Goal: Check status: Check status

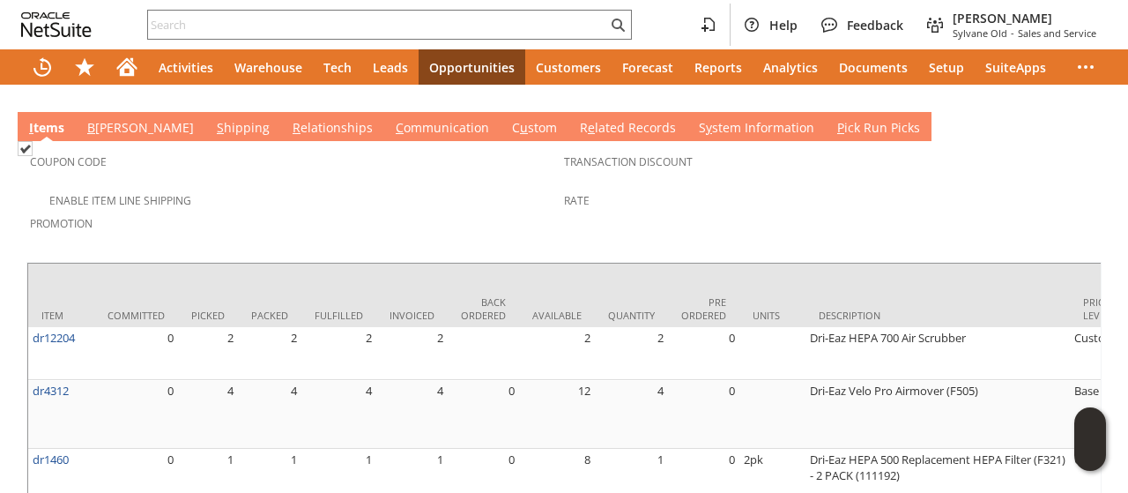
scroll to position [1204, 0]
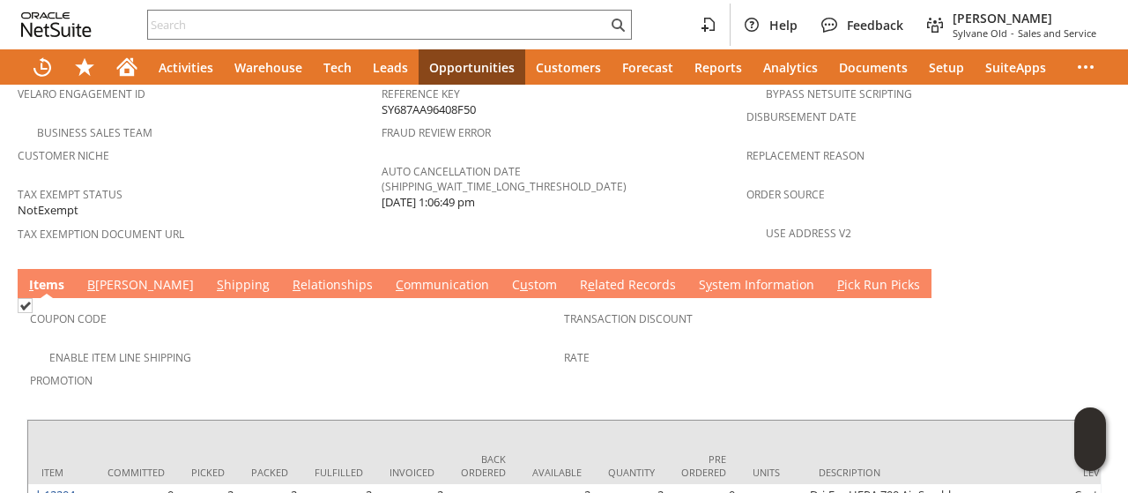
click at [113, 276] on link "B [PERSON_NAME]" at bounding box center [140, 285] width 115 height 19
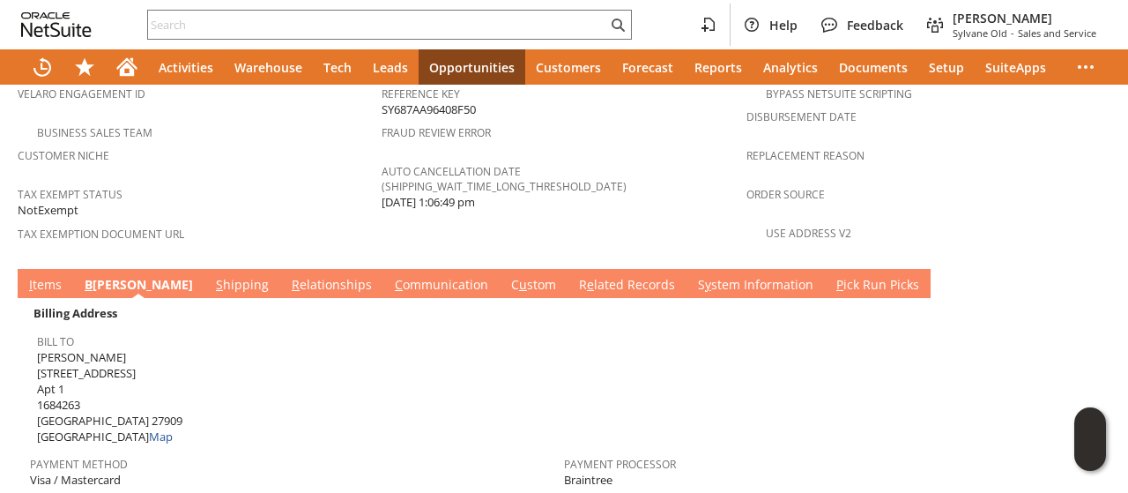
click at [212, 276] on link "S hipping" at bounding box center [243, 285] width 62 height 19
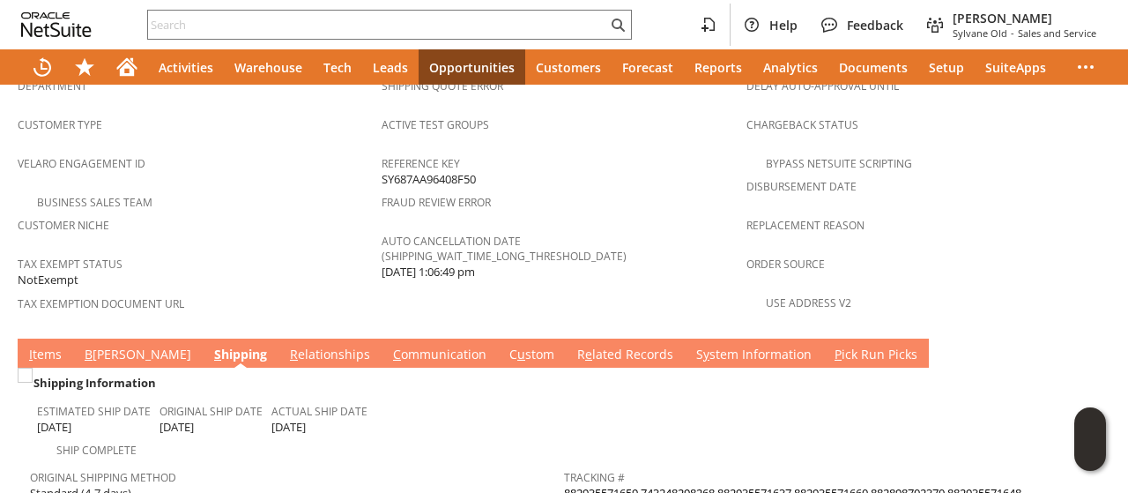
scroll to position [1116, 0]
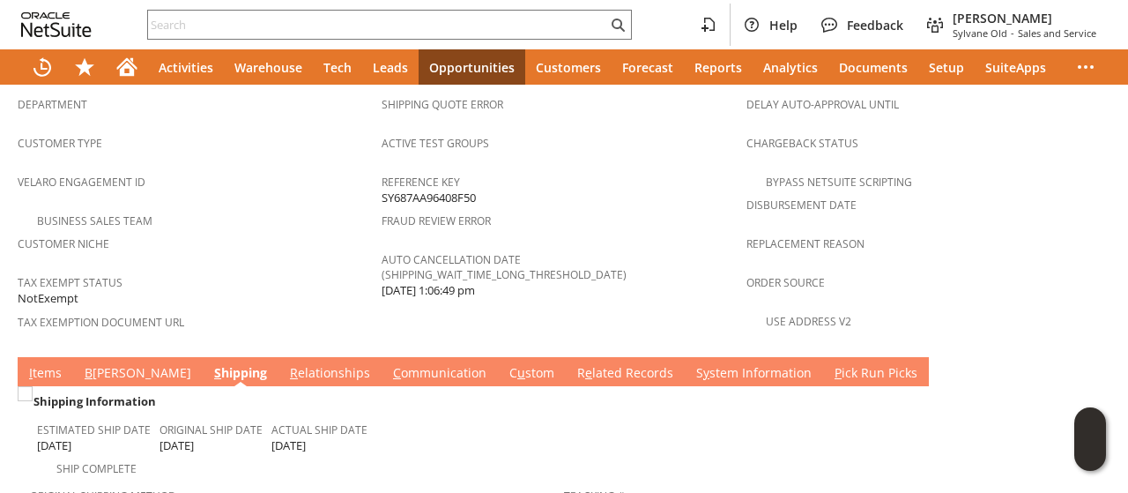
click at [389, 364] on link "C ommunication" at bounding box center [440, 373] width 102 height 19
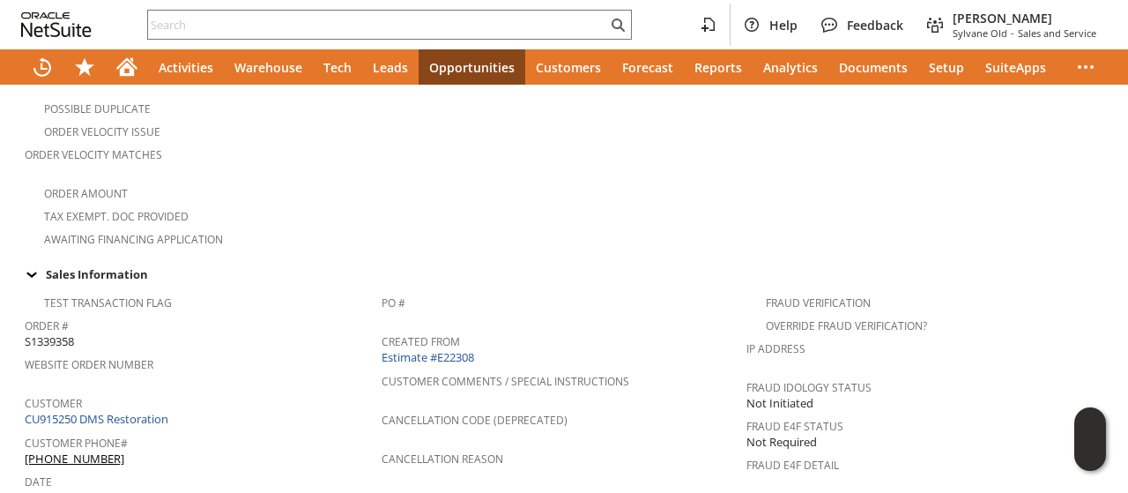
scroll to position [0, 0]
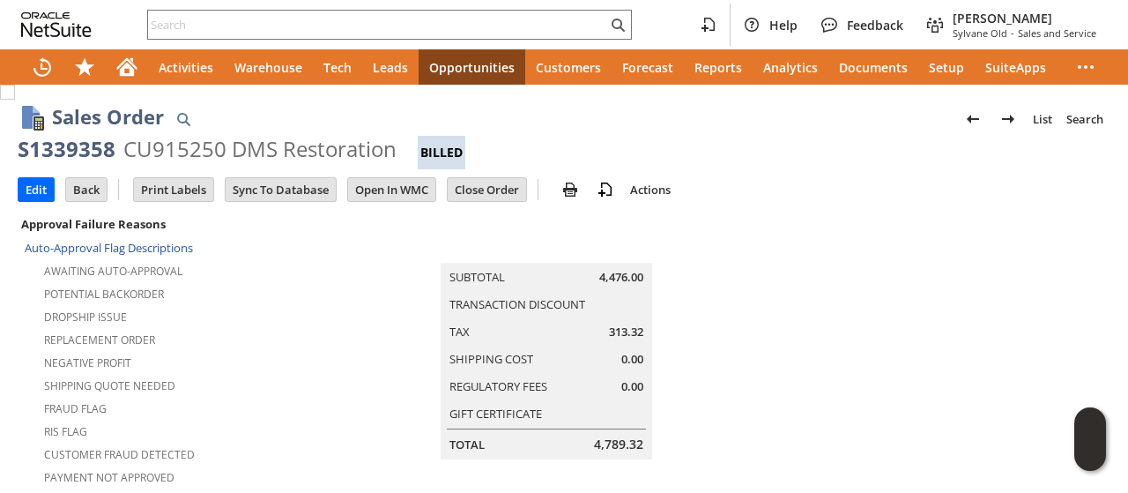
click at [236, 152] on div "CU915250 DMS Restoration" at bounding box center [259, 149] width 273 height 28
copy div "DMS"
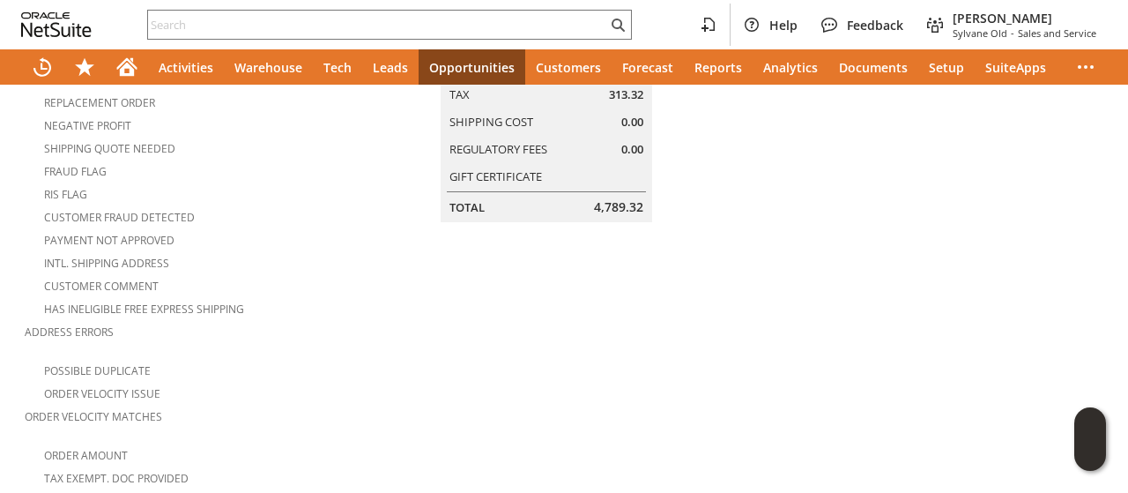
scroll to position [617, 0]
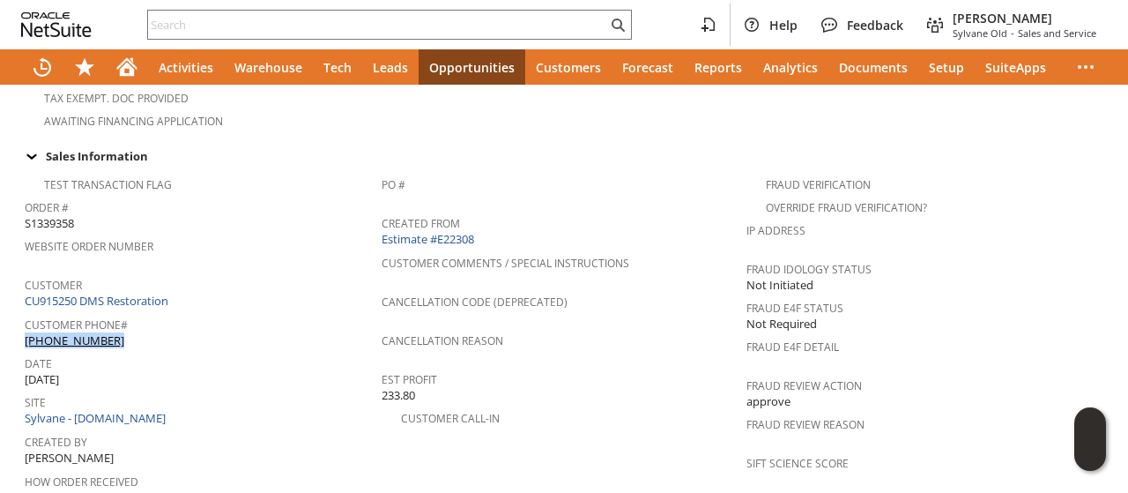
drag, startPoint x: 145, startPoint y: 292, endPoint x: 82, endPoint y: 304, distance: 64.7
click at [121, 312] on div "Customer Phone# [PHONE_NUMBER]" at bounding box center [199, 330] width 348 height 37
copy div "[PHONE_NUMBER]"
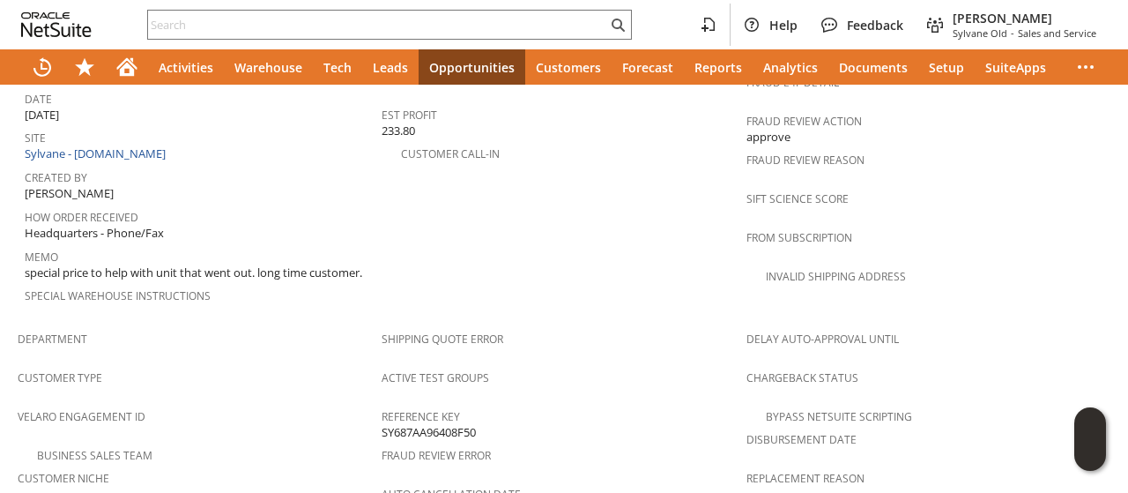
scroll to position [1146, 0]
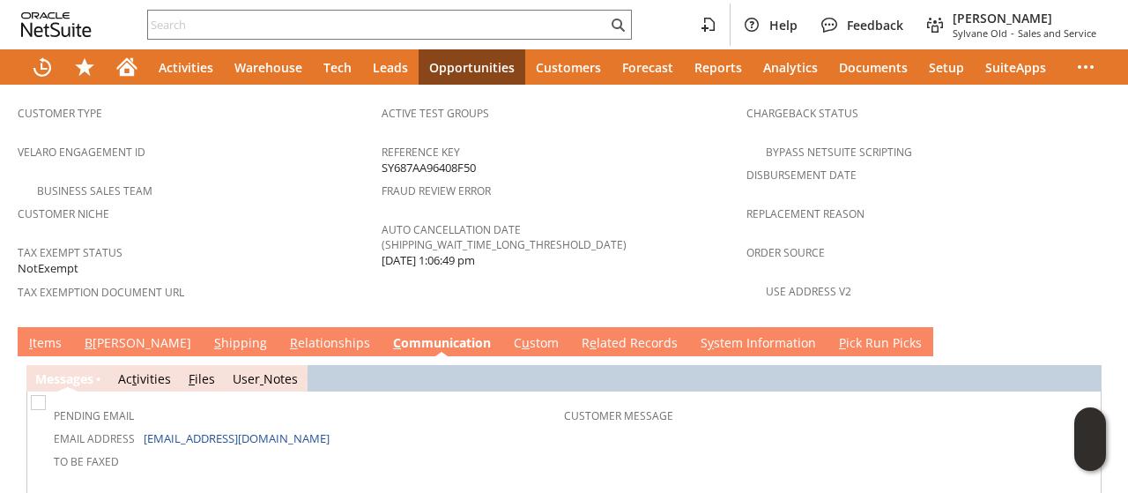
click at [210, 334] on link "S hipping" at bounding box center [241, 343] width 62 height 19
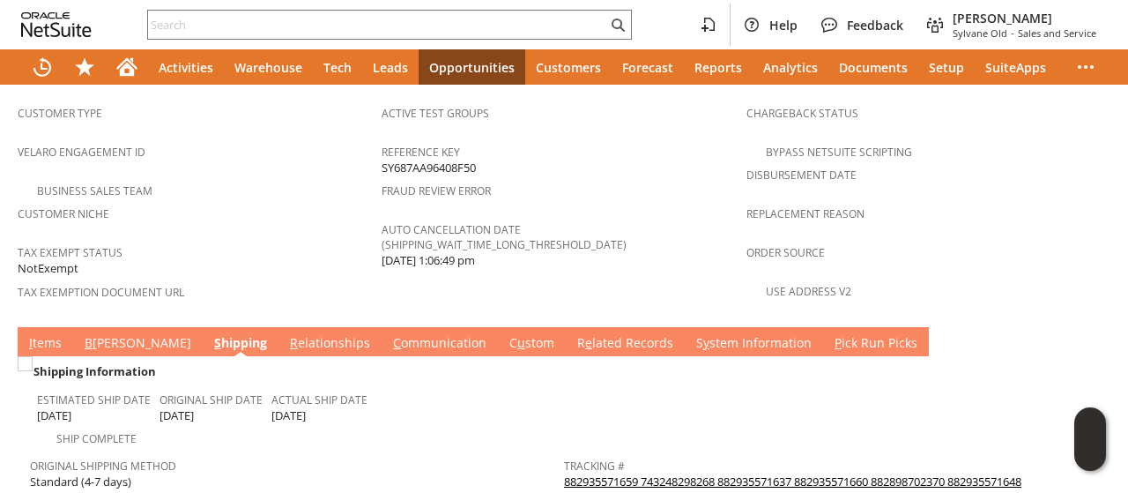
scroll to position [1410, 0]
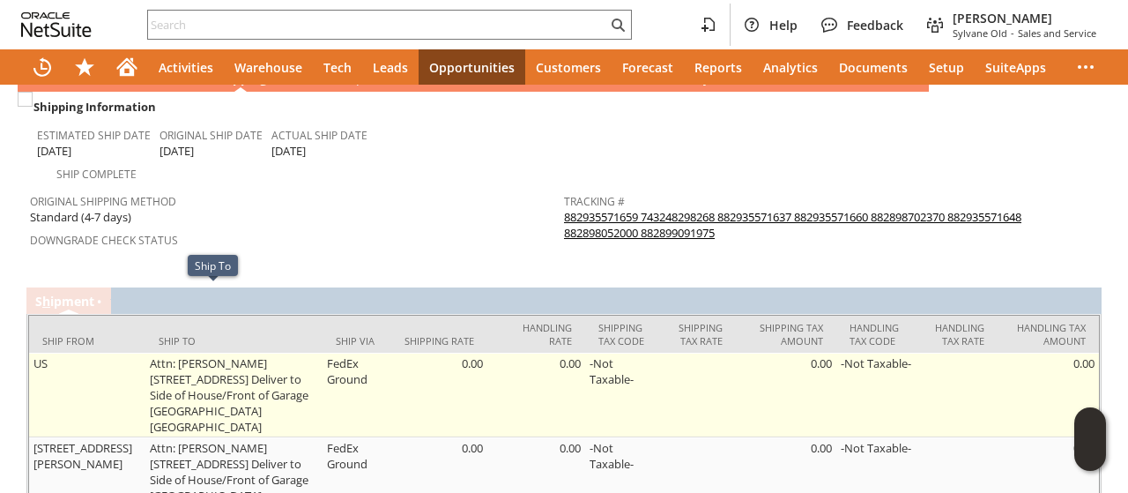
click at [242, 353] on td "Attn: [PERSON_NAME] [STREET_ADDRESS] Deliver to Side of House/Front of Garage […" at bounding box center [233, 395] width 177 height 85
drag, startPoint x: 242, startPoint y: 299, endPoint x: 197, endPoint y: 316, distance: 48.3
click at [197, 353] on td "Attn: [PERSON_NAME] [STREET_ADDRESS] Deliver to Side of House/Front of Garage […" at bounding box center [233, 395] width 177 height 85
copy td "[STREET_ADDRESS]"
click at [215, 353] on td "Attn: [PERSON_NAME] [STREET_ADDRESS] Deliver to Side of House/Front of Garage […" at bounding box center [233, 395] width 177 height 85
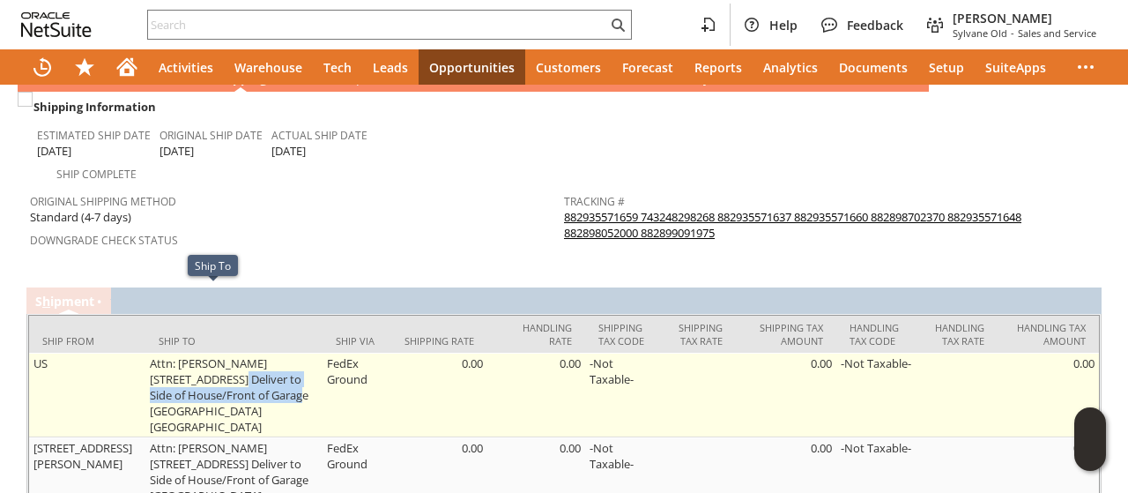
drag, startPoint x: 215, startPoint y: 308, endPoint x: 236, endPoint y: 332, distance: 32.5
click at [236, 353] on td "Attn: [PERSON_NAME] [STREET_ADDRESS] Deliver to Side of House/Front of Garage […" at bounding box center [233, 395] width 177 height 85
copy td "Deliver to Side of House/Front of Garage"
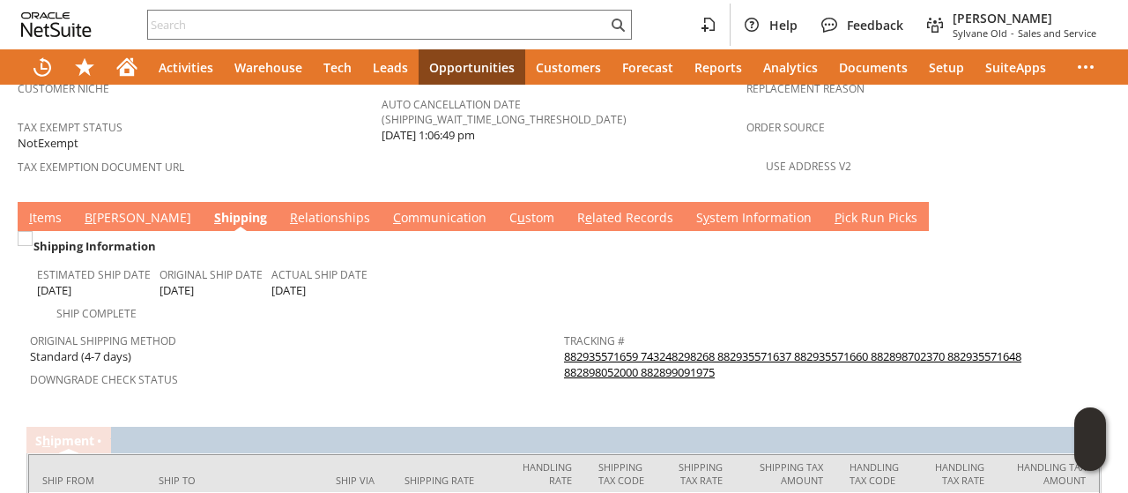
scroll to position [1234, 0]
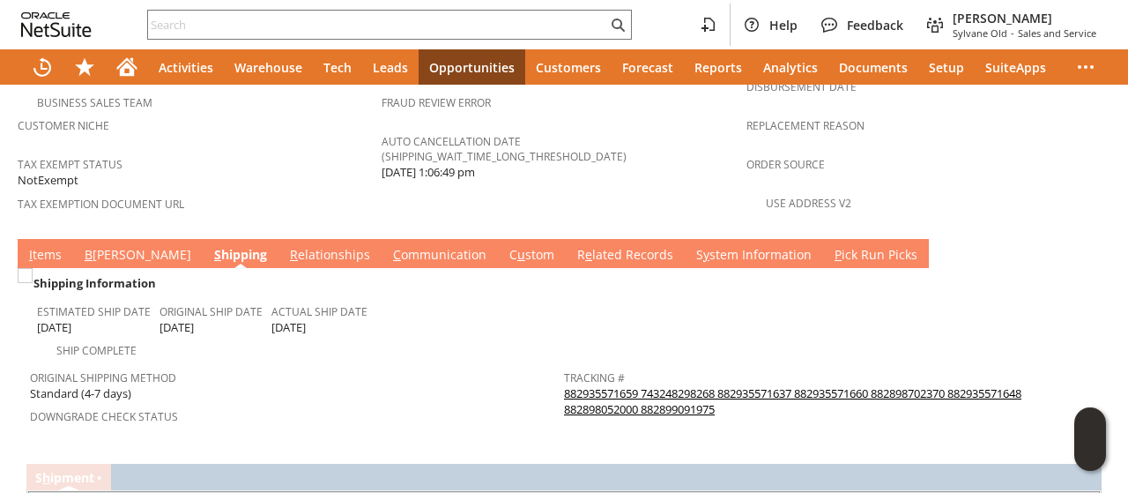
click at [108, 246] on link "B [PERSON_NAME]" at bounding box center [137, 255] width 115 height 19
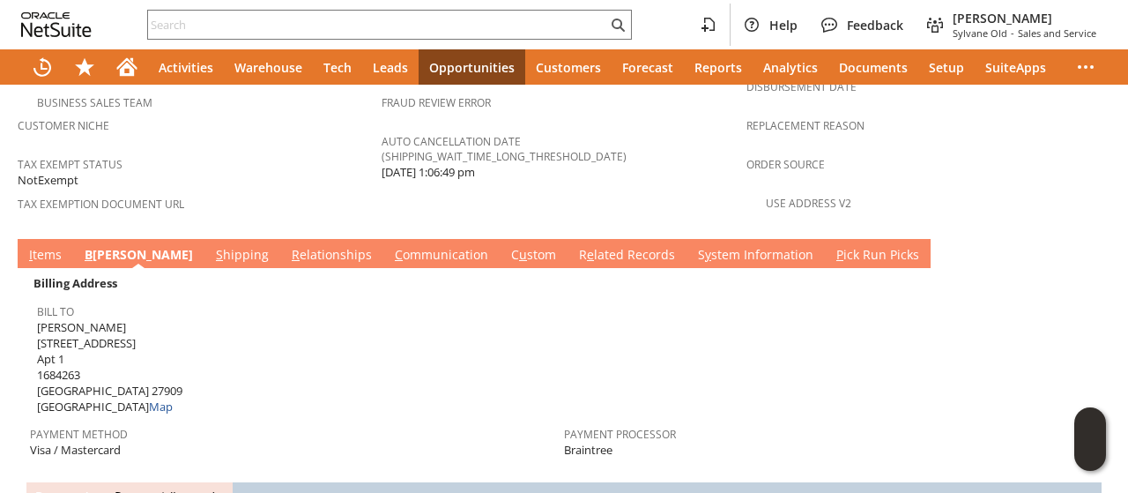
click at [48, 319] on span "[PERSON_NAME] [STREET_ADDRESS] Map" at bounding box center [109, 367] width 145 height 96
drag, startPoint x: 48, startPoint y: 285, endPoint x: 115, endPoint y: 282, distance: 67.9
click at [115, 319] on span "[PERSON_NAME] [STREET_ADDRESS] Map" at bounding box center [109, 367] width 145 height 96
copy span "[STREET_ADDRESS]"
click at [49, 246] on link "I tems" at bounding box center [45, 255] width 41 height 19
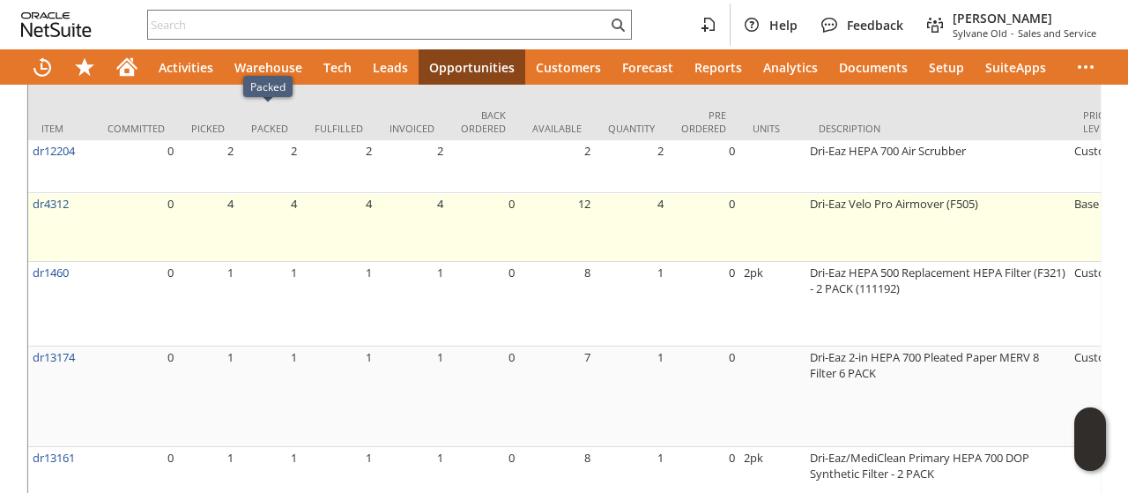
scroll to position [1587, 0]
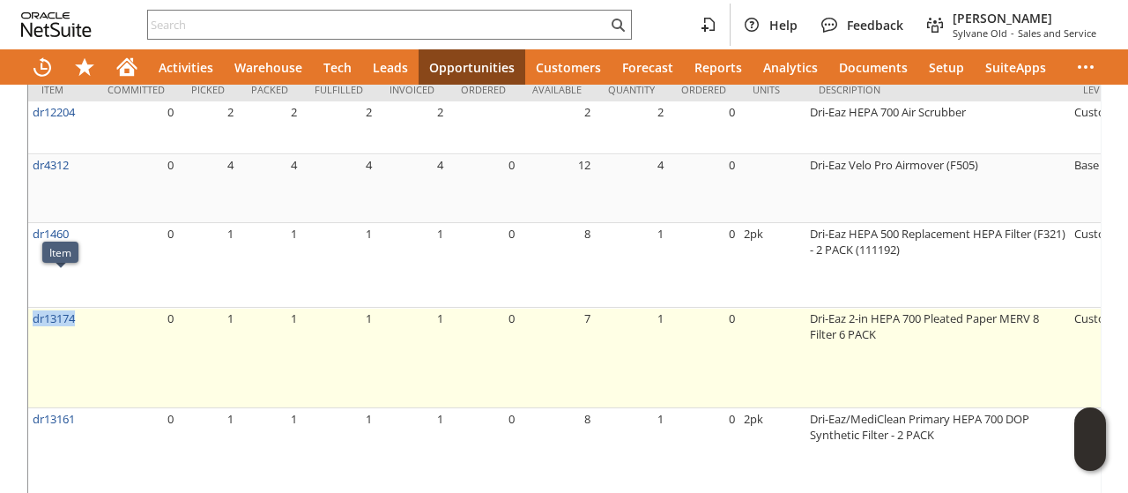
drag, startPoint x: 78, startPoint y: 284, endPoint x: 34, endPoint y: 292, distance: 43.9
click at [34, 308] on td "dr13174" at bounding box center [61, 358] width 66 height 100
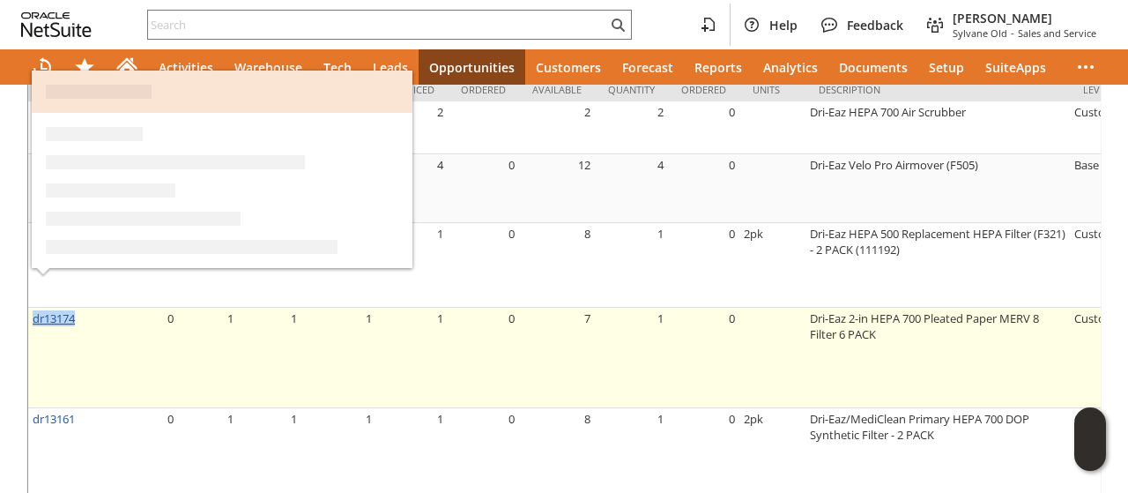
copy link "dr13174"
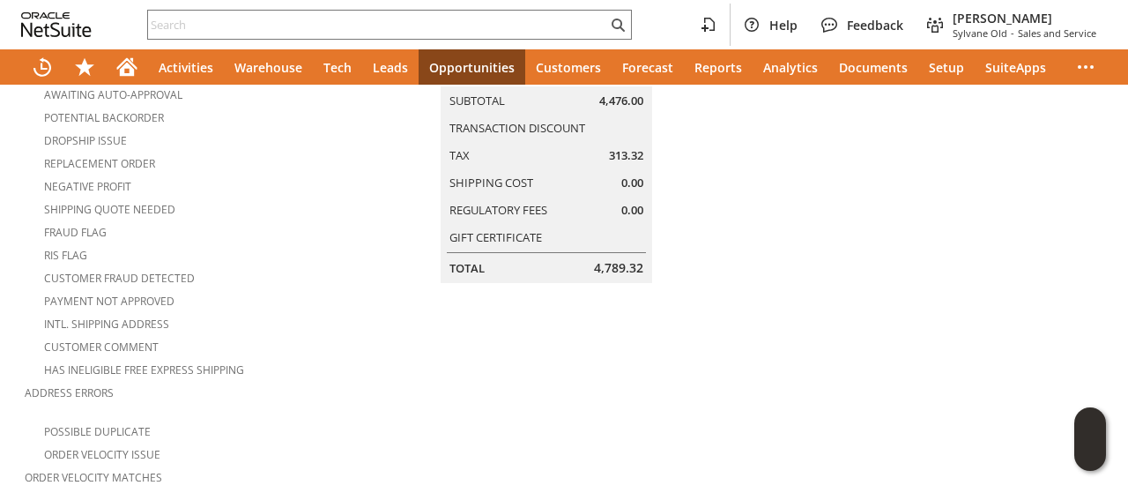
scroll to position [0, 0]
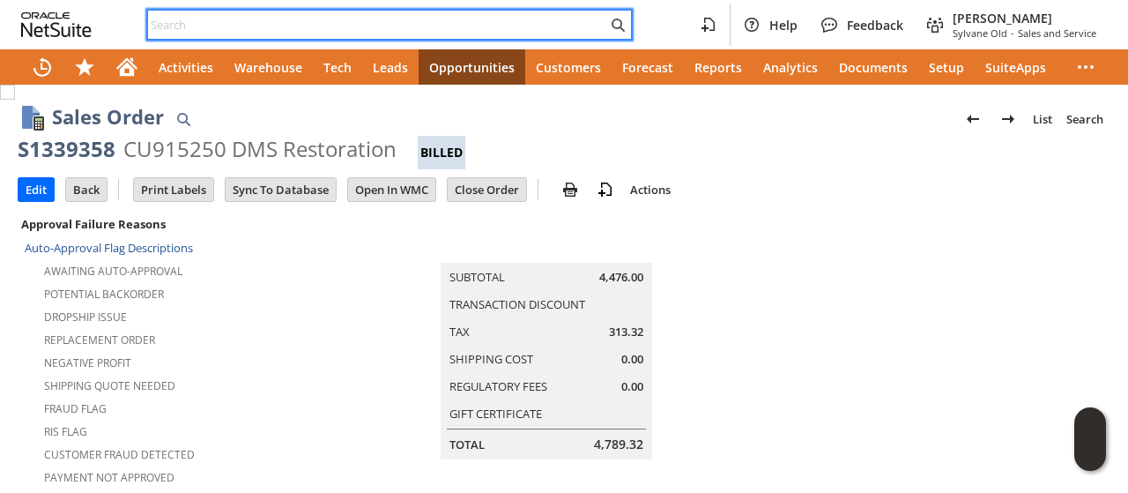
paste input "8602647296"
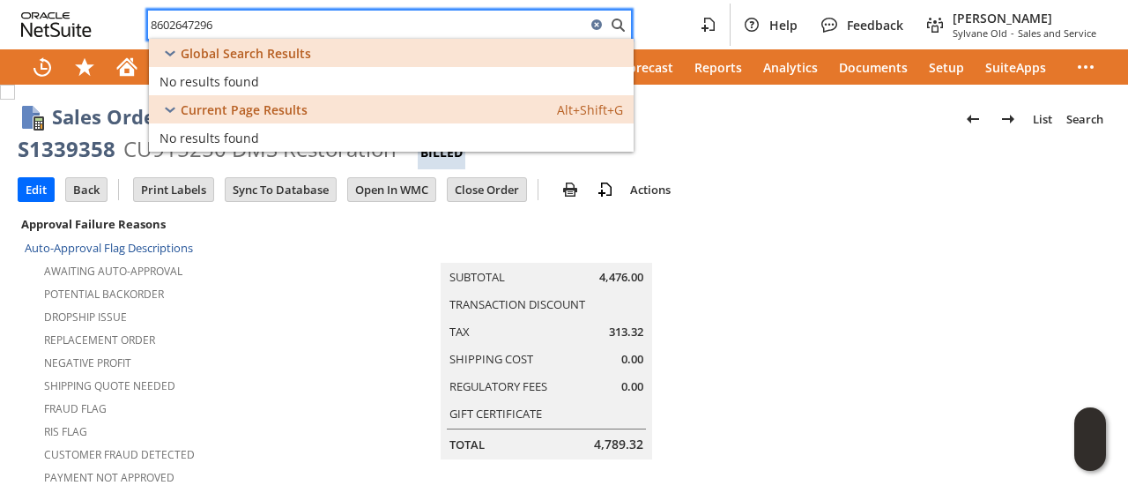
type input "8602647296"
